Goal: Task Accomplishment & Management: Use online tool/utility

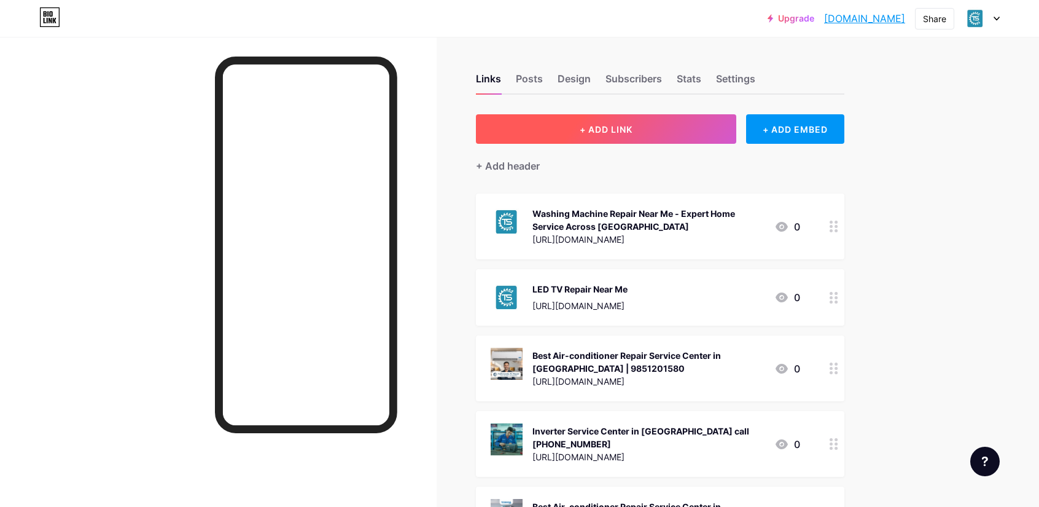
click at [638, 123] on button "+ ADD LINK" at bounding box center [606, 128] width 261 height 29
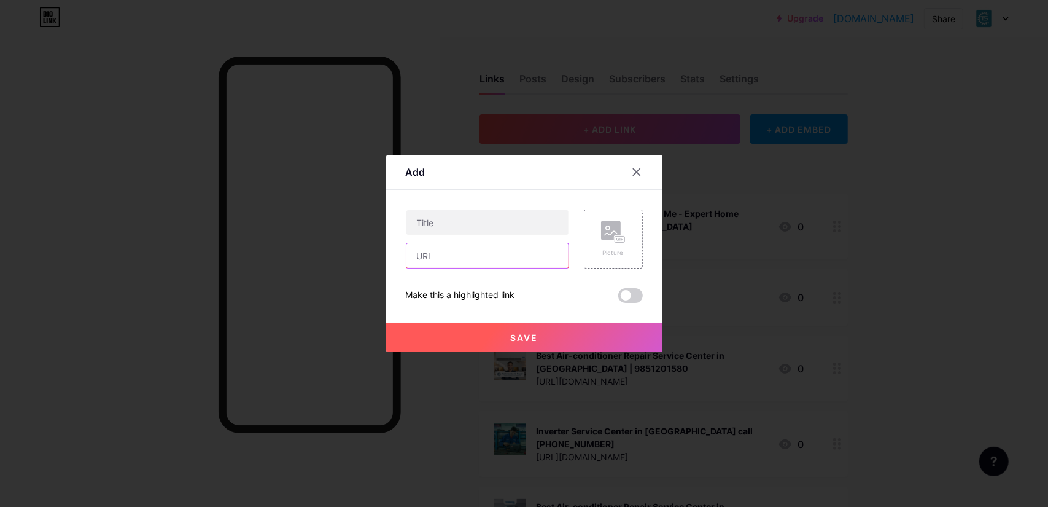
click at [486, 255] on input "text" at bounding box center [488, 255] width 162 height 25
paste input "[URL][DOMAIN_NAME][DOMAIN_NAME]"
type input "[URL][DOMAIN_NAME]"
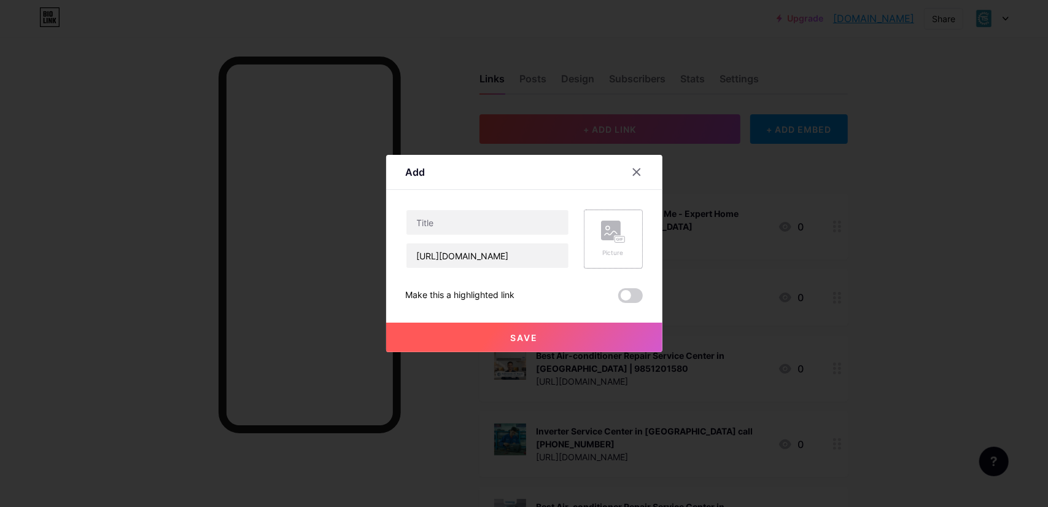
click at [623, 235] on icon at bounding box center [613, 231] width 25 height 23
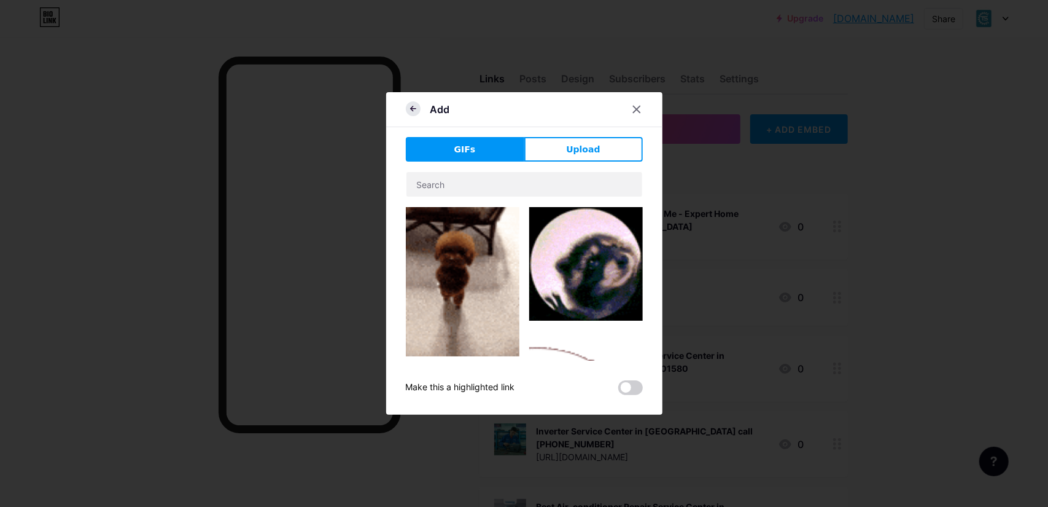
click at [416, 107] on icon at bounding box center [413, 108] width 15 height 15
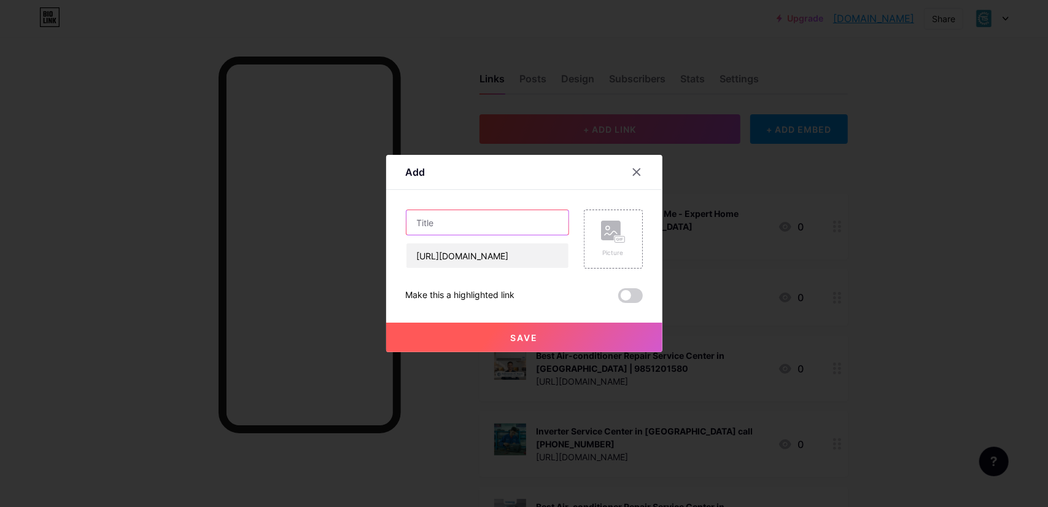
click at [445, 216] on input "text" at bounding box center [488, 222] width 162 height 25
paste input "Fridge Repair in [GEOGRAPHIC_DATA] | Home Service Available | Call [PHONE_NUMBE…"
type input "Fridge Repair in [GEOGRAPHIC_DATA] | Home Service Available | Call [PHONE_NUMBE…"
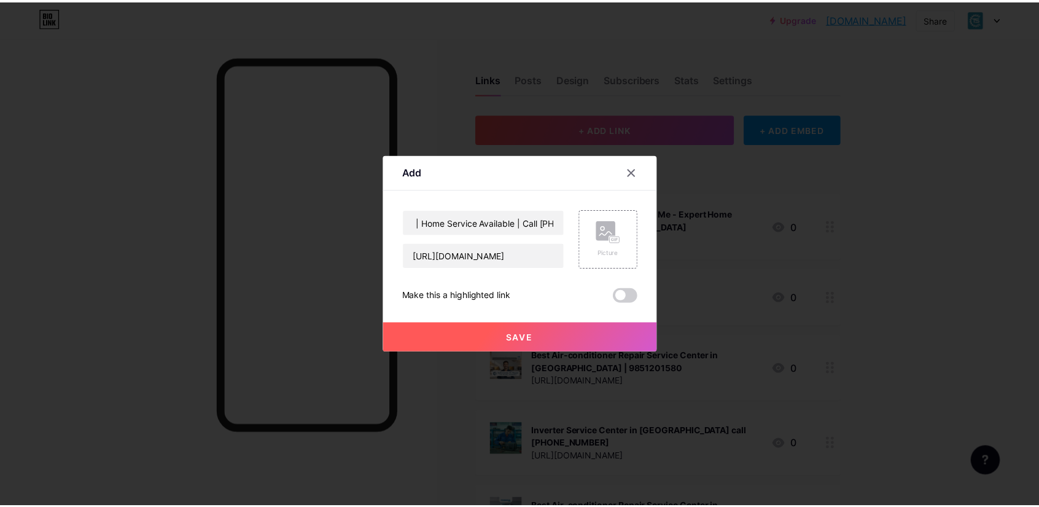
scroll to position [0, 0]
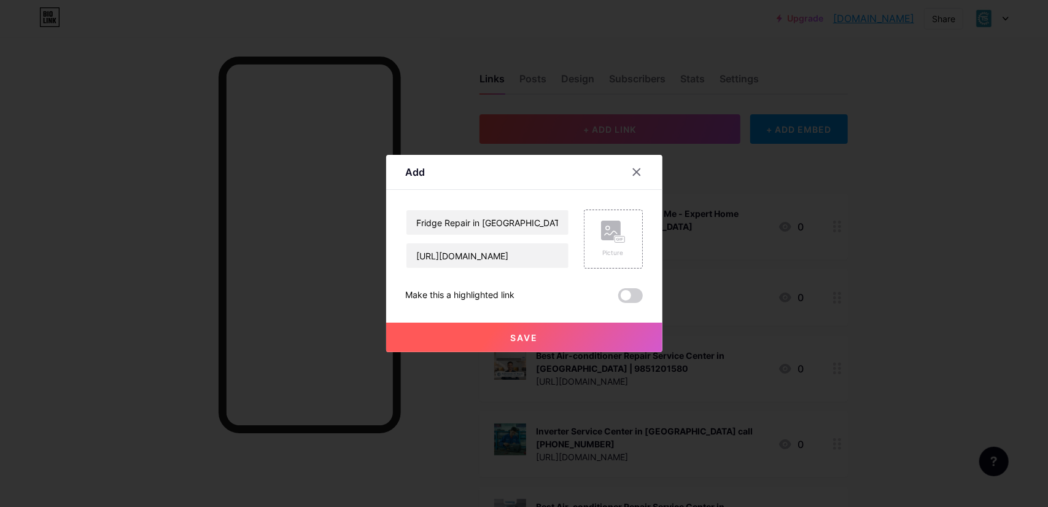
click at [520, 334] on span "Save" at bounding box center [524, 337] width 28 height 10
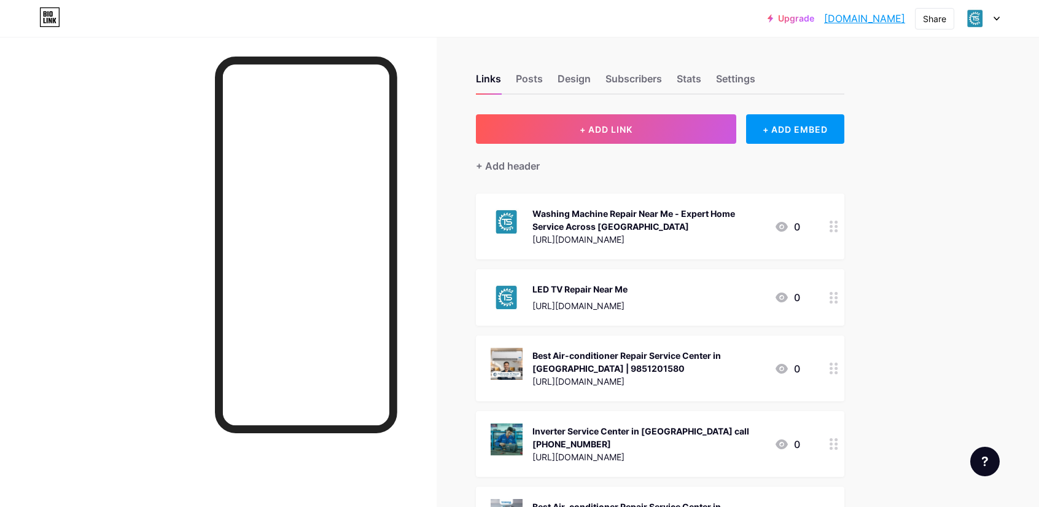
click at [788, 224] on icon at bounding box center [782, 227] width 12 height 10
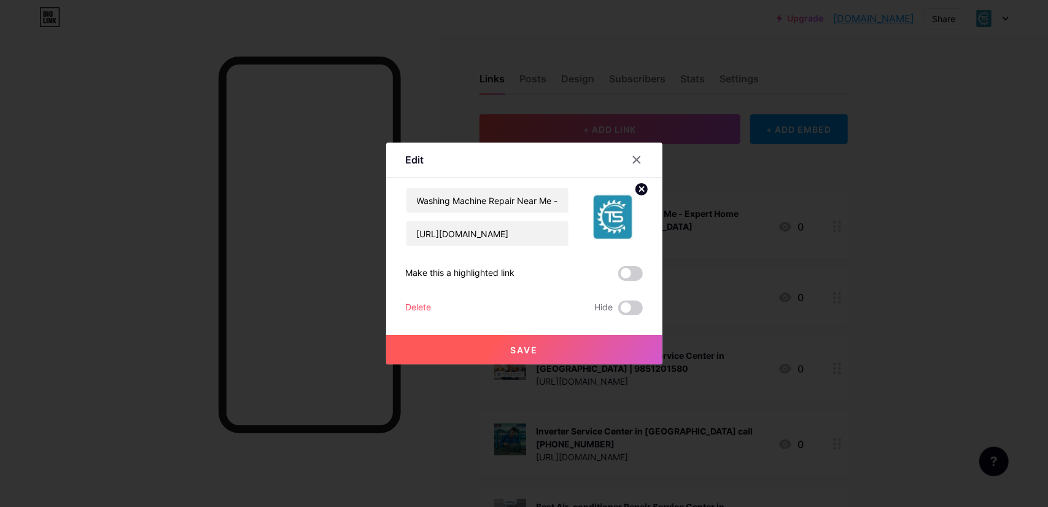
click at [594, 342] on button "Save" at bounding box center [524, 349] width 276 height 29
click at [635, 153] on div at bounding box center [637, 160] width 22 height 22
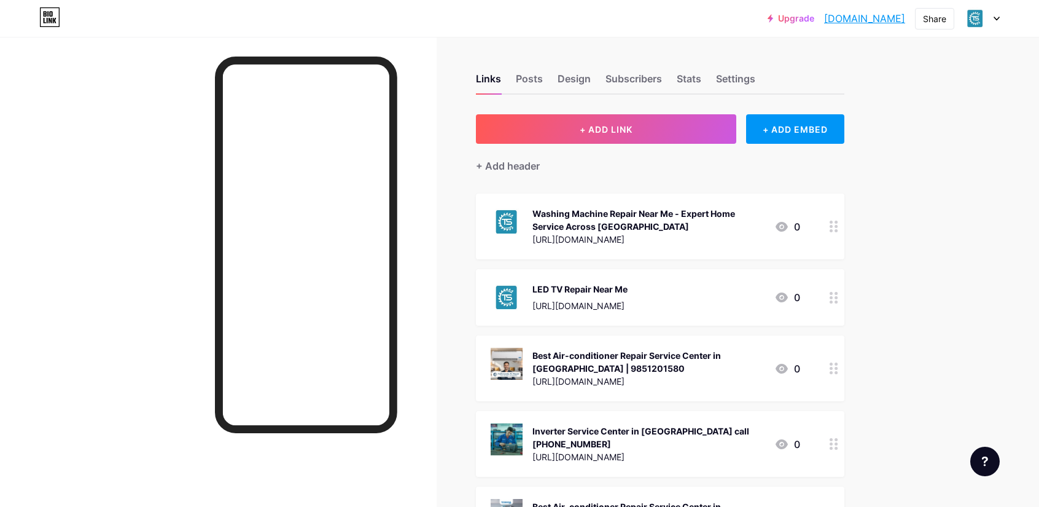
click at [839, 236] on div at bounding box center [834, 226] width 21 height 66
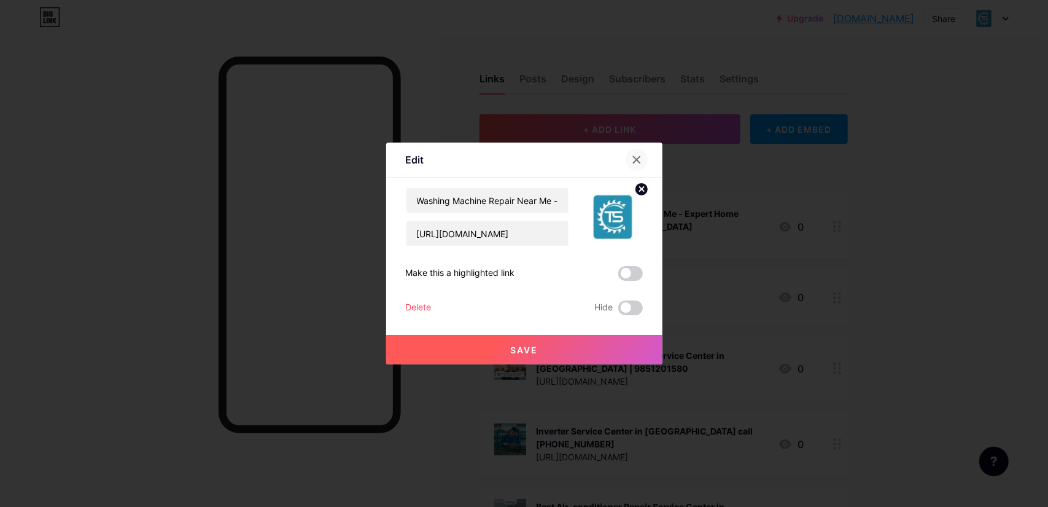
click at [640, 159] on icon at bounding box center [637, 160] width 10 height 10
